Goal: Book appointment/travel/reservation

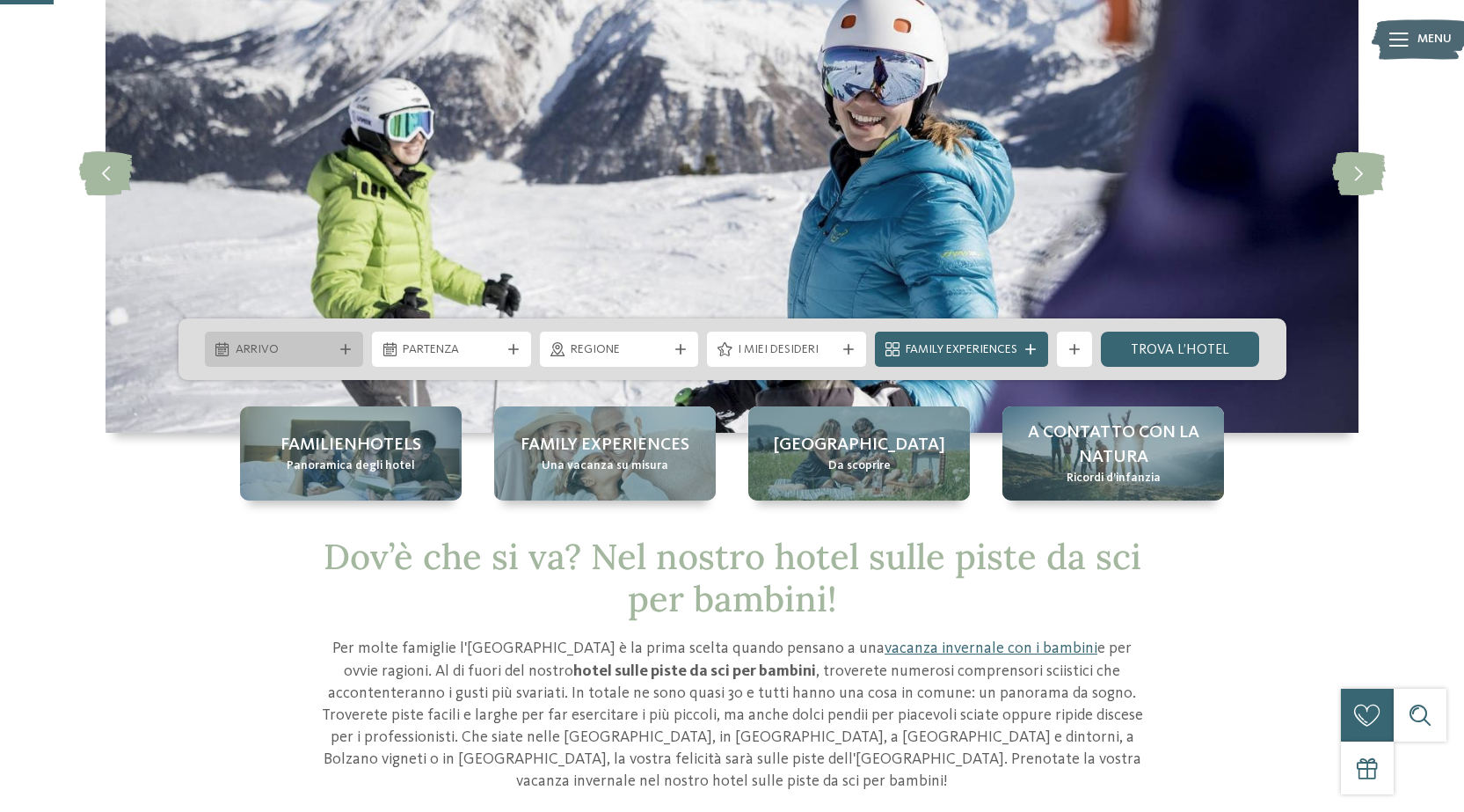
click at [346, 347] on icon at bounding box center [345, 348] width 10 height 10
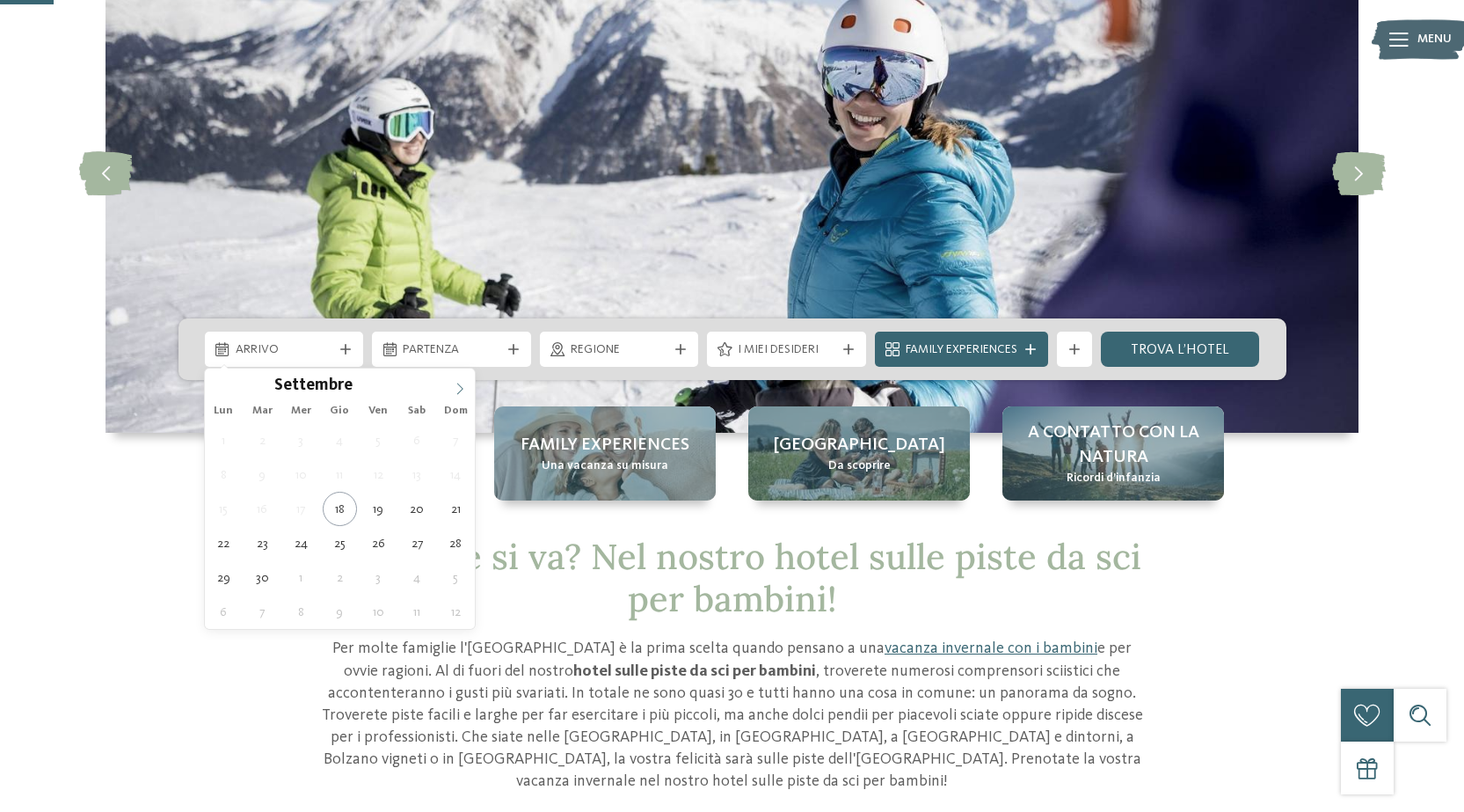
click at [456, 384] on icon at bounding box center [459, 388] width 12 height 12
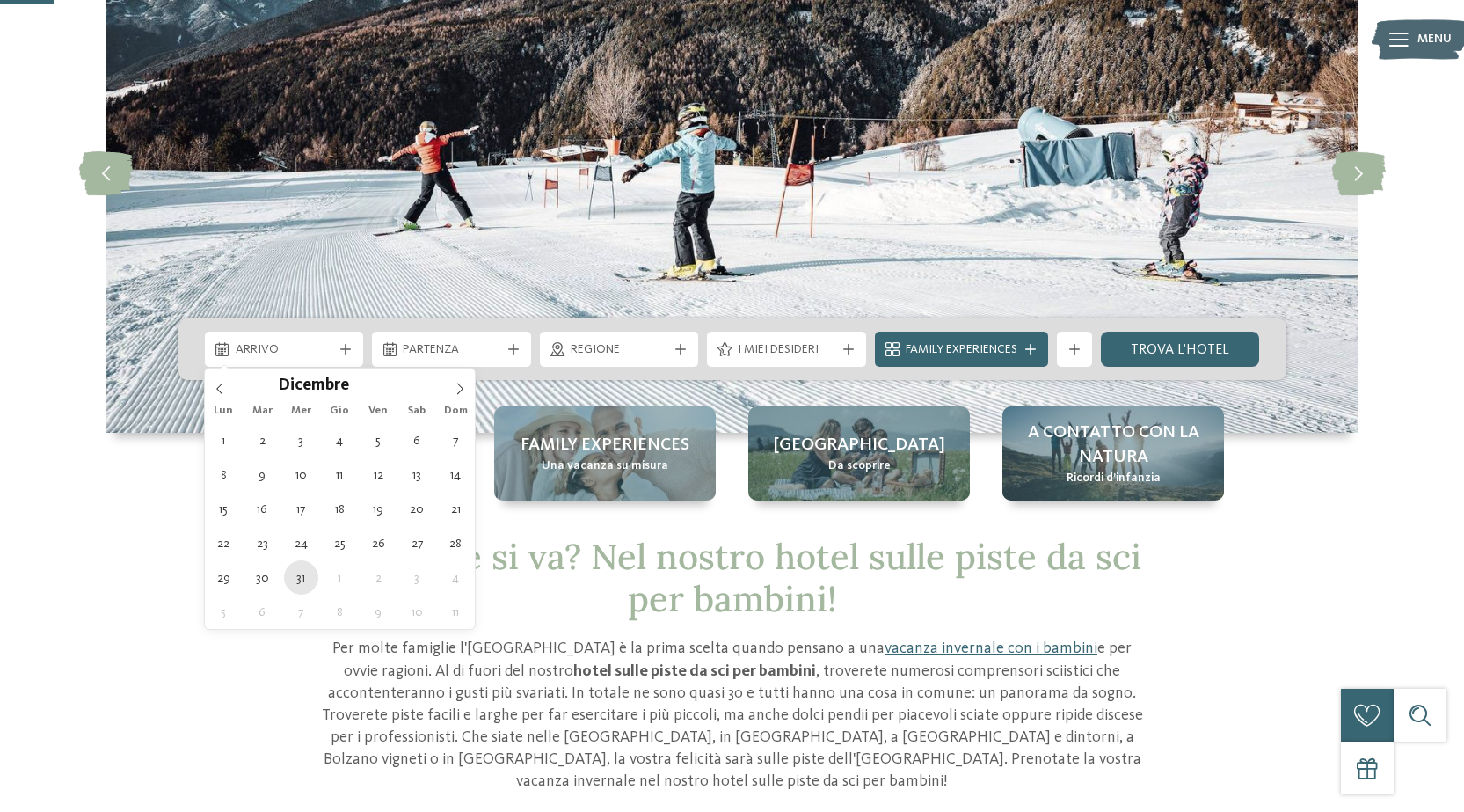
type div "[DATE]"
type input "****"
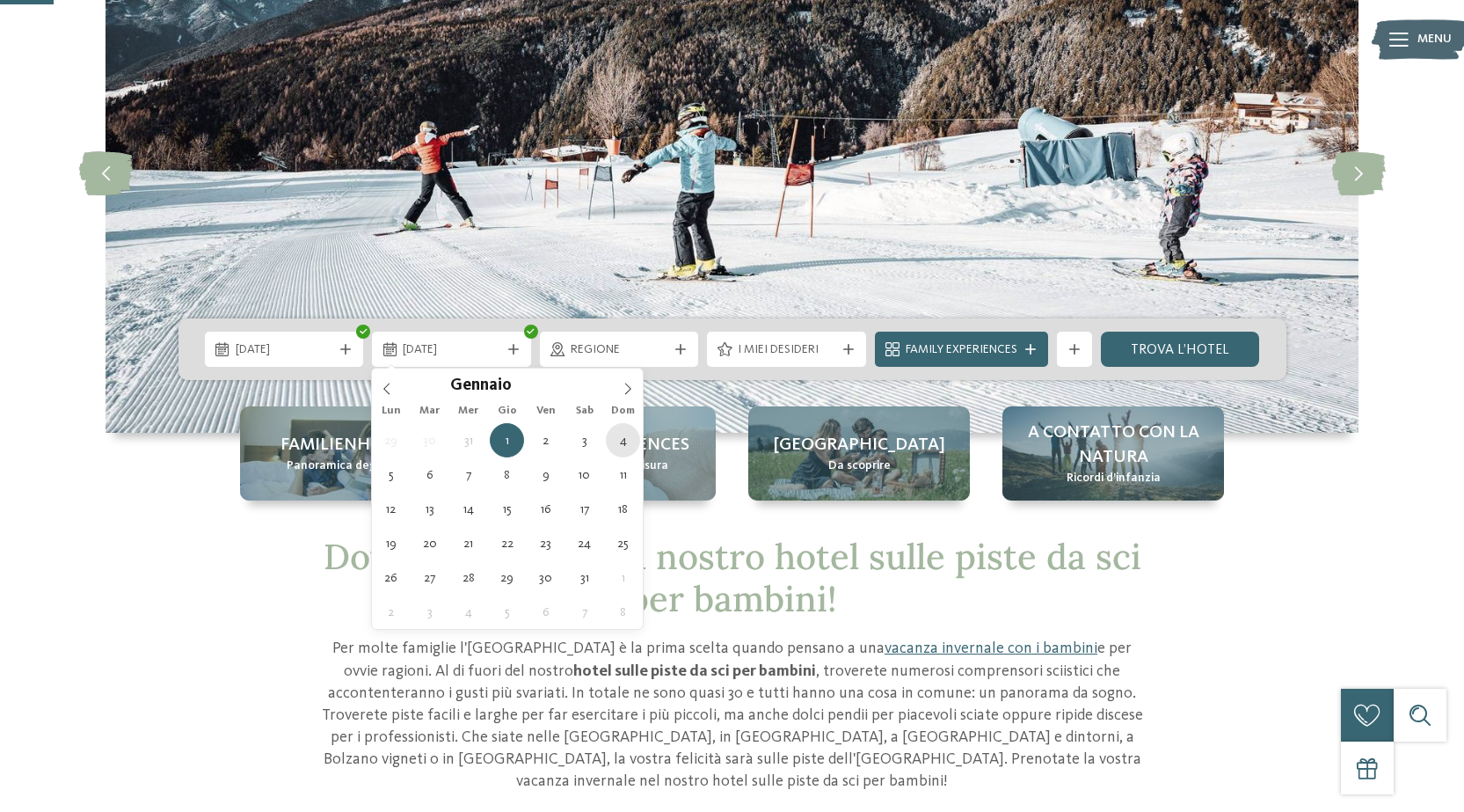
type div "[DATE]"
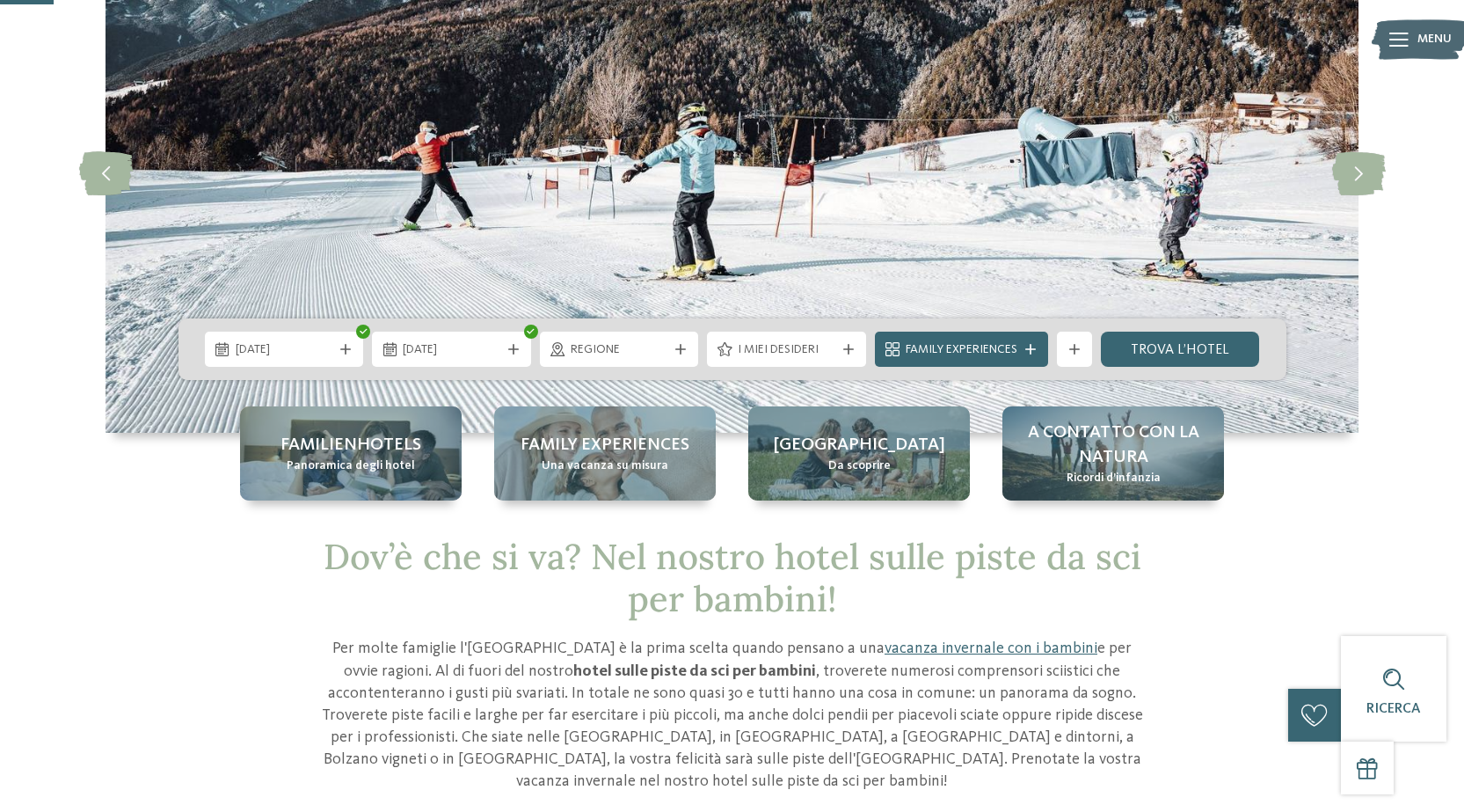
click at [670, 350] on div "Regione" at bounding box center [619, 349] width 106 height 19
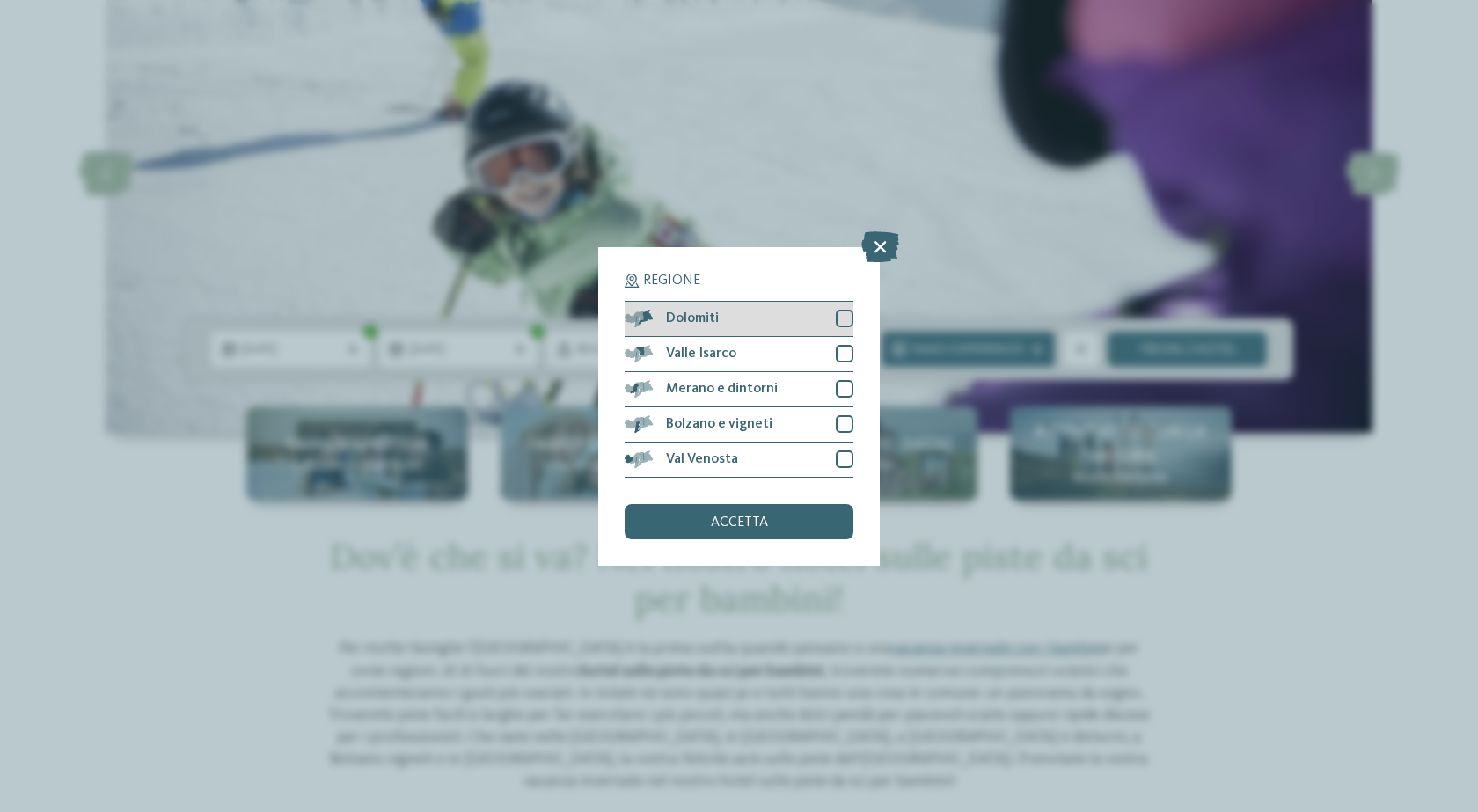
click at [846, 324] on div at bounding box center [845, 318] width 18 height 18
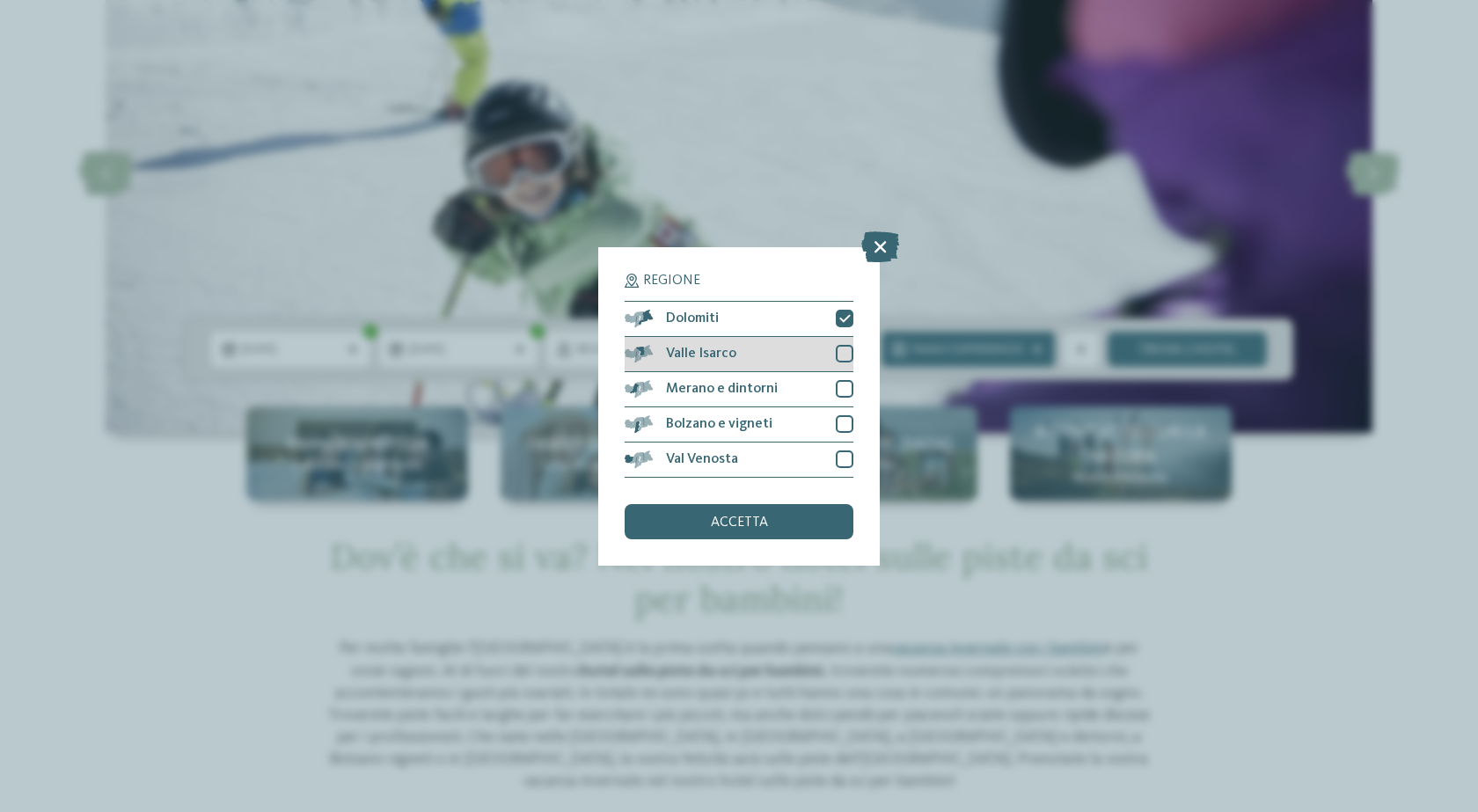
click at [838, 348] on div at bounding box center [845, 353] width 18 height 18
click at [840, 387] on div at bounding box center [845, 388] width 18 height 18
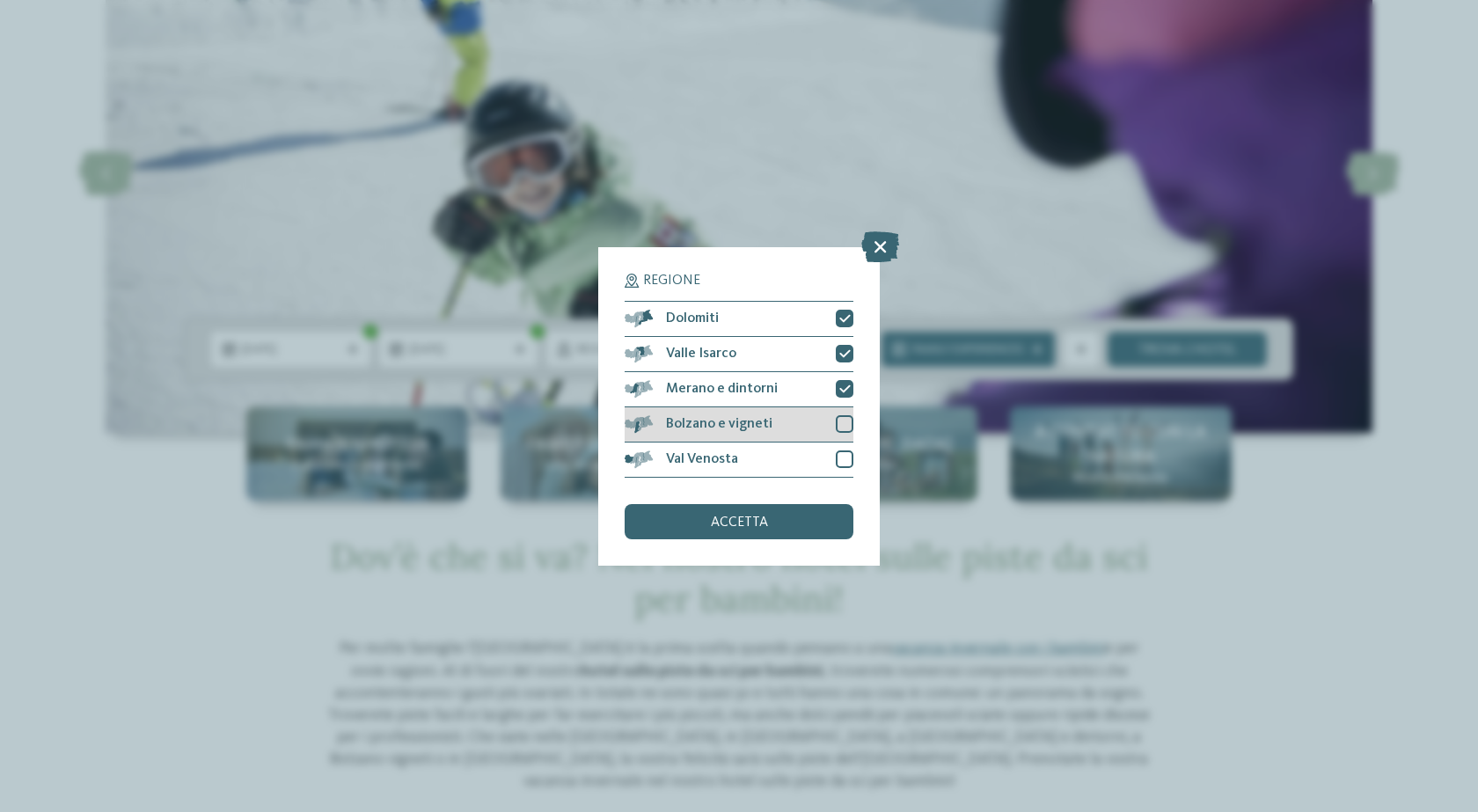
click at [832, 417] on div "Bolzano e vigneti" at bounding box center [739, 424] width 229 height 35
click at [837, 453] on div at bounding box center [845, 459] width 18 height 18
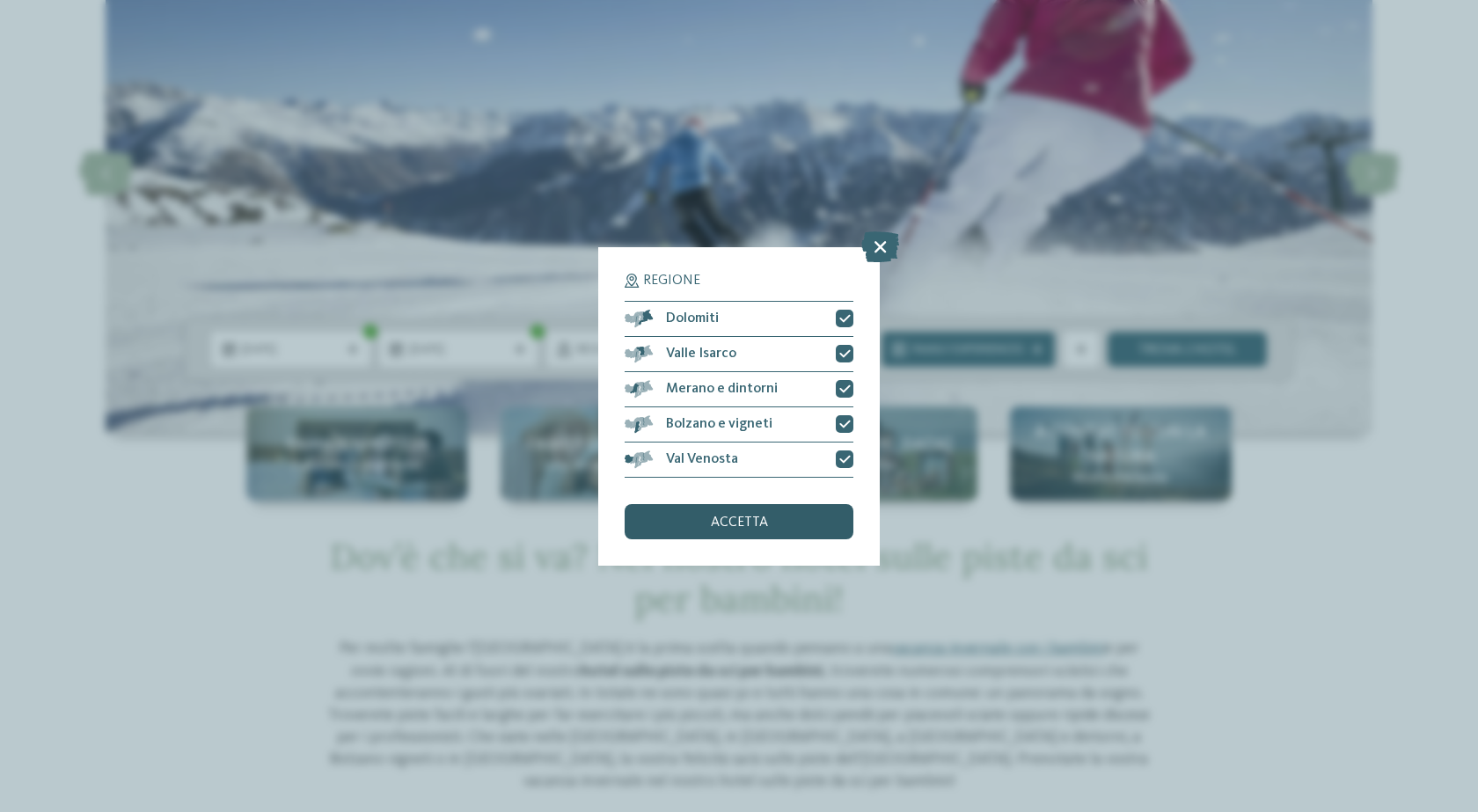
click at [750, 520] on span "accetta" at bounding box center [739, 521] width 57 height 14
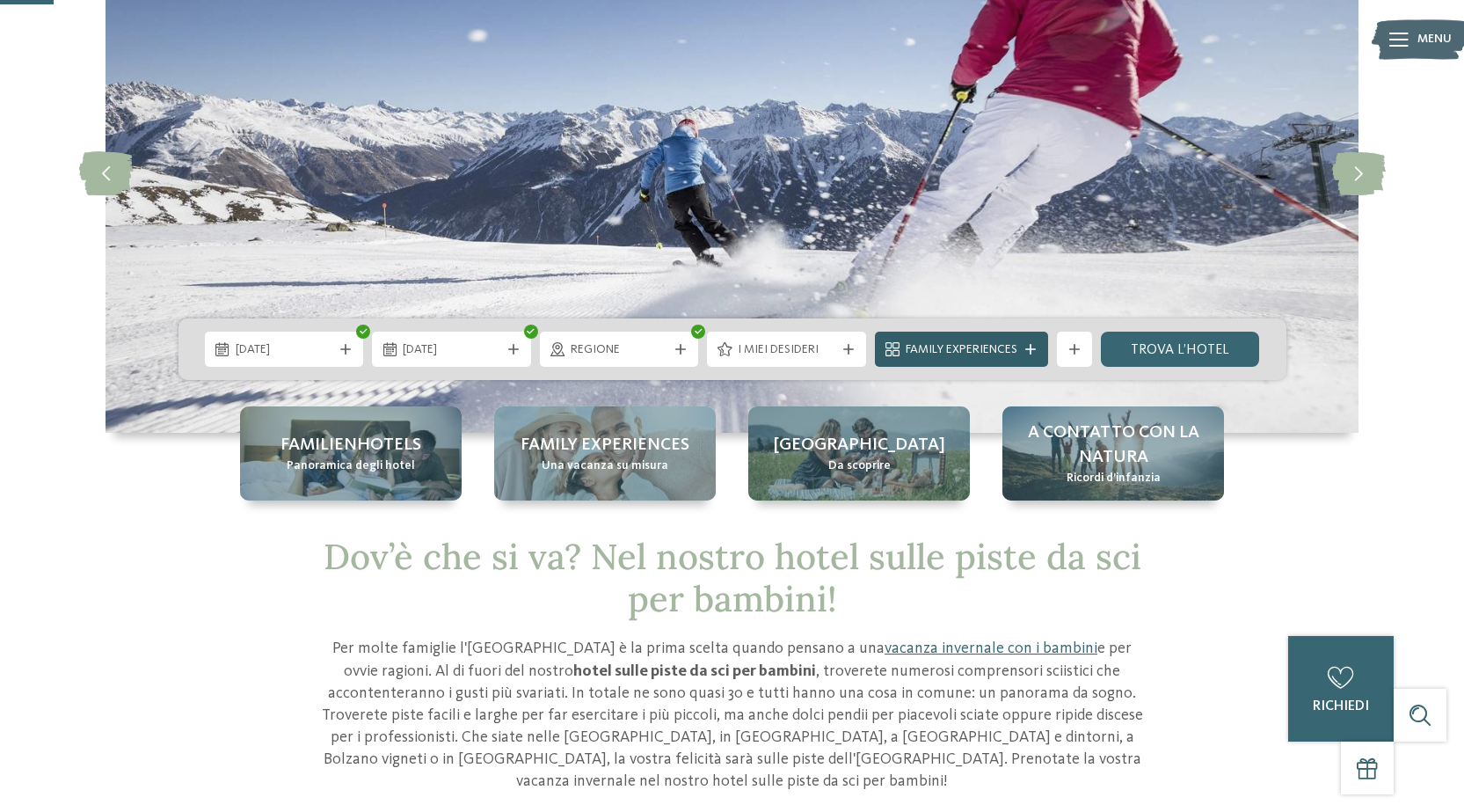
click at [1033, 349] on icon at bounding box center [1030, 348] width 10 height 10
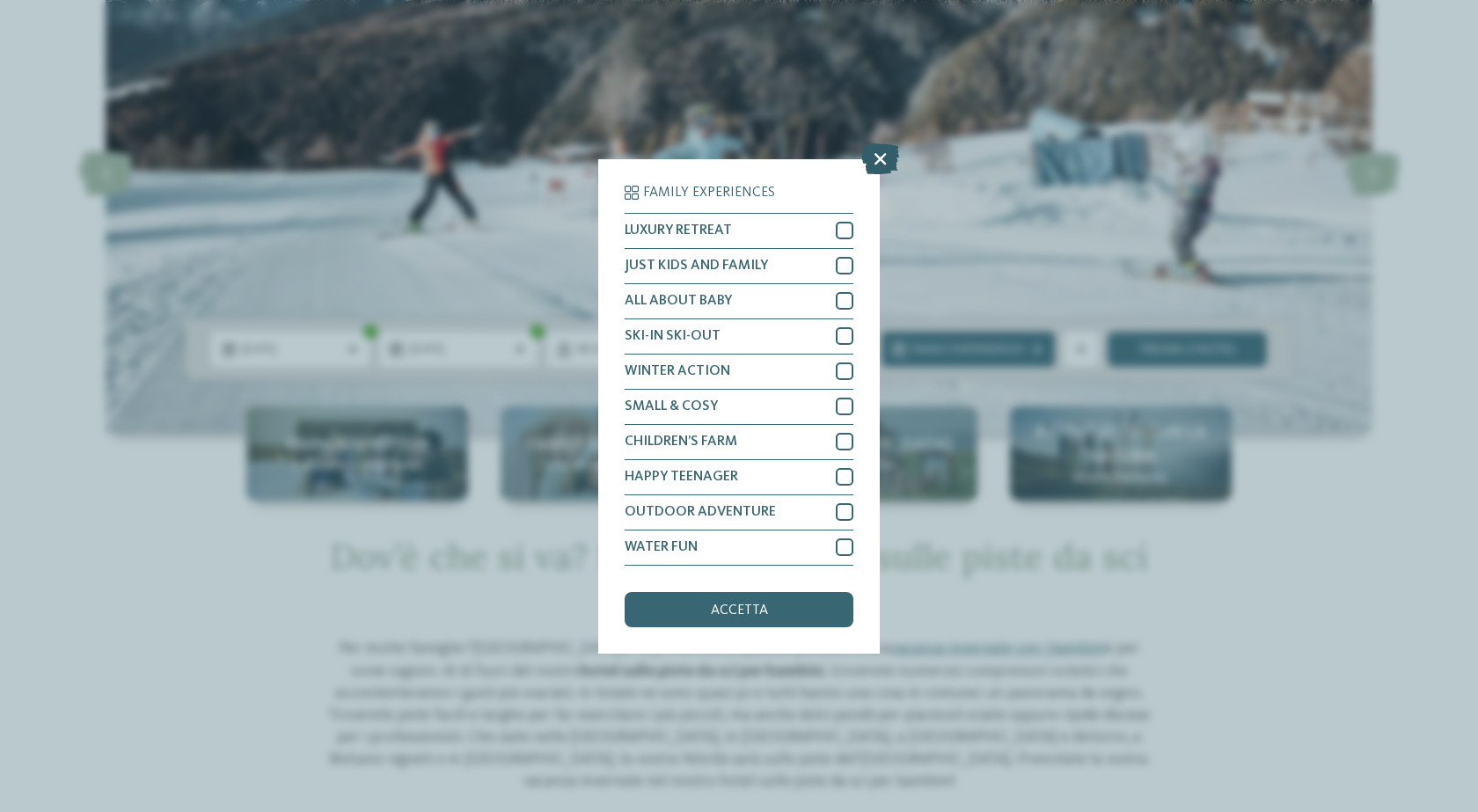
click at [870, 168] on icon at bounding box center [881, 158] width 38 height 31
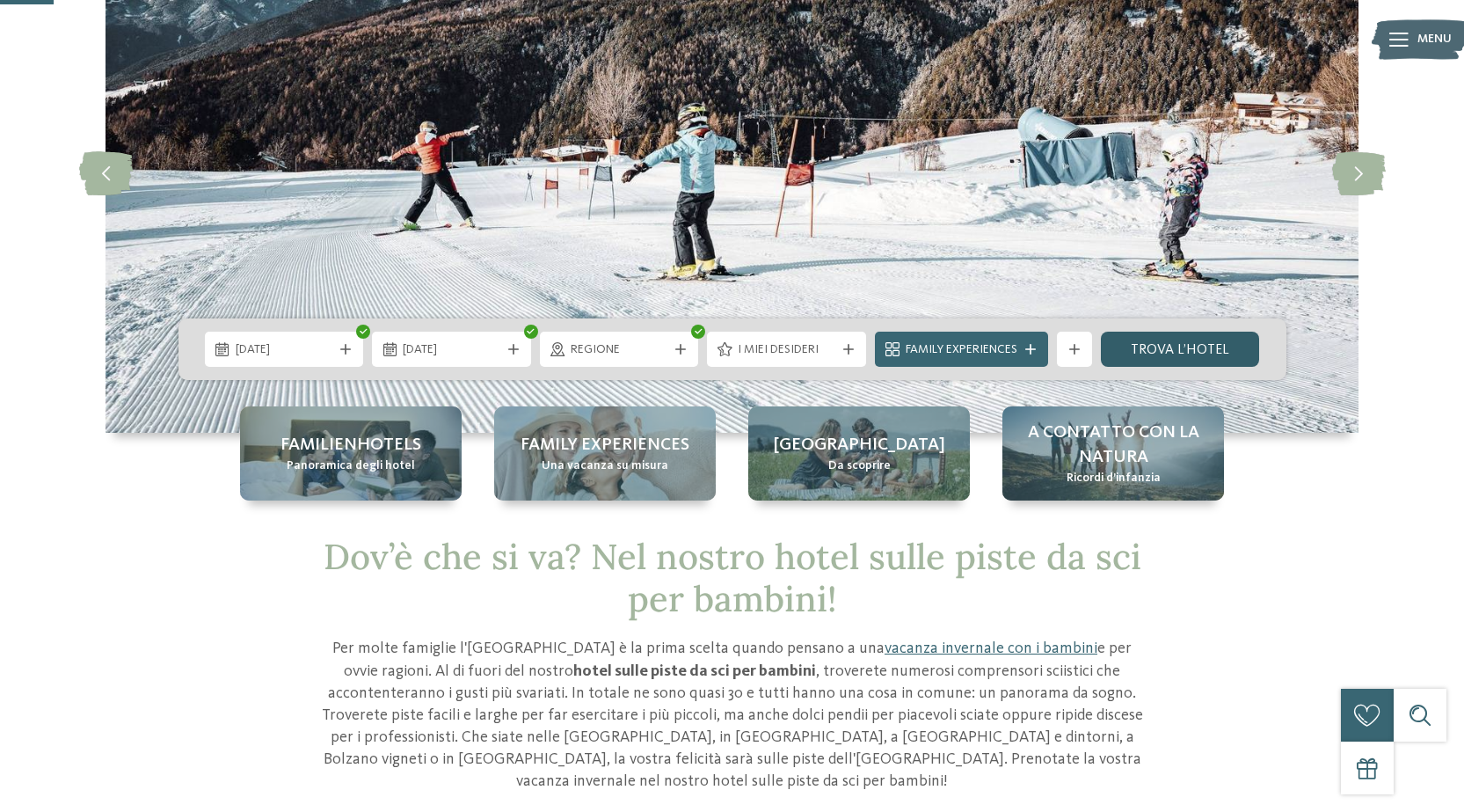
click at [1180, 347] on link "trova l’hotel" at bounding box center [1180, 348] width 159 height 35
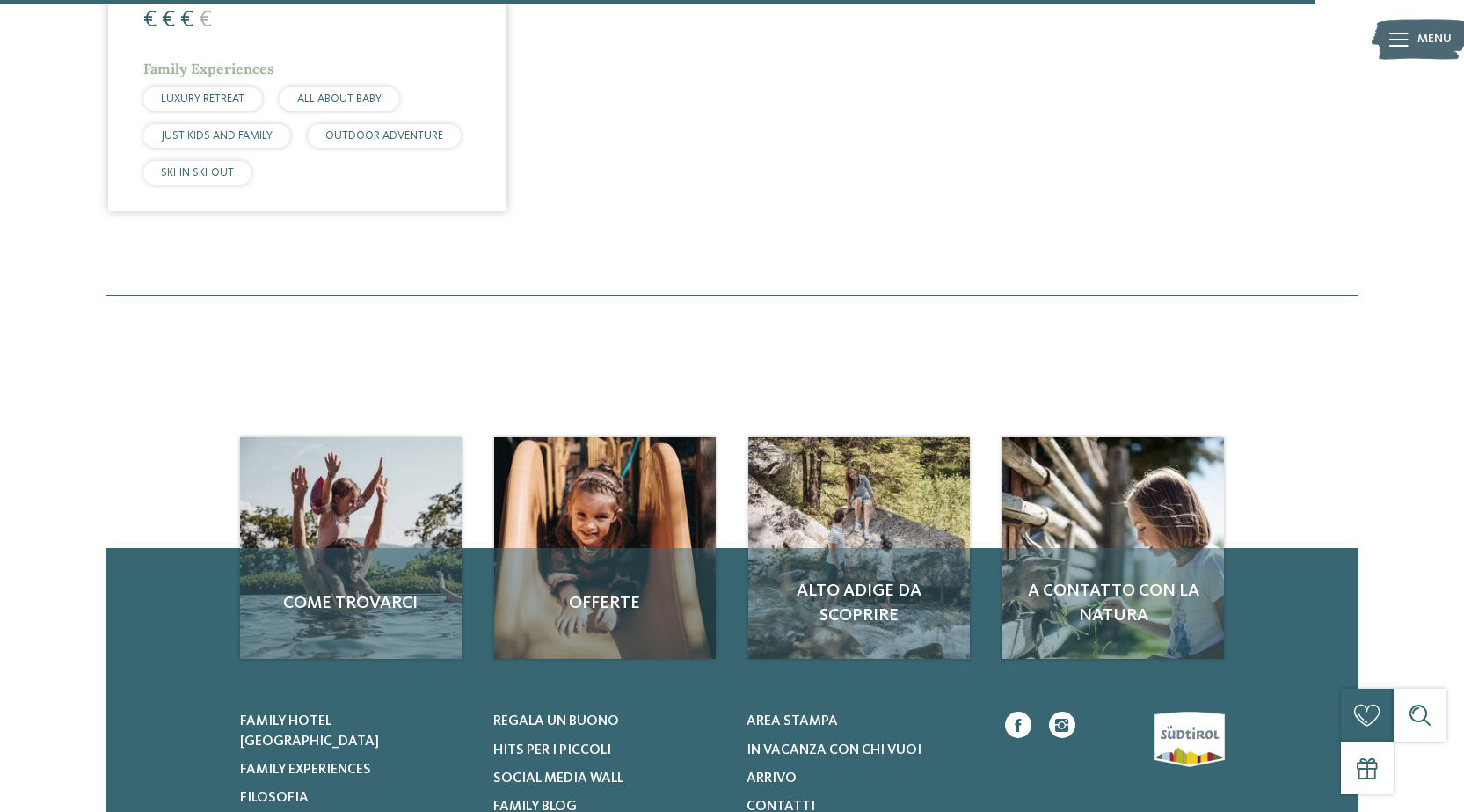
scroll to position [3915, 0]
